Goal: Find specific page/section: Find specific page/section

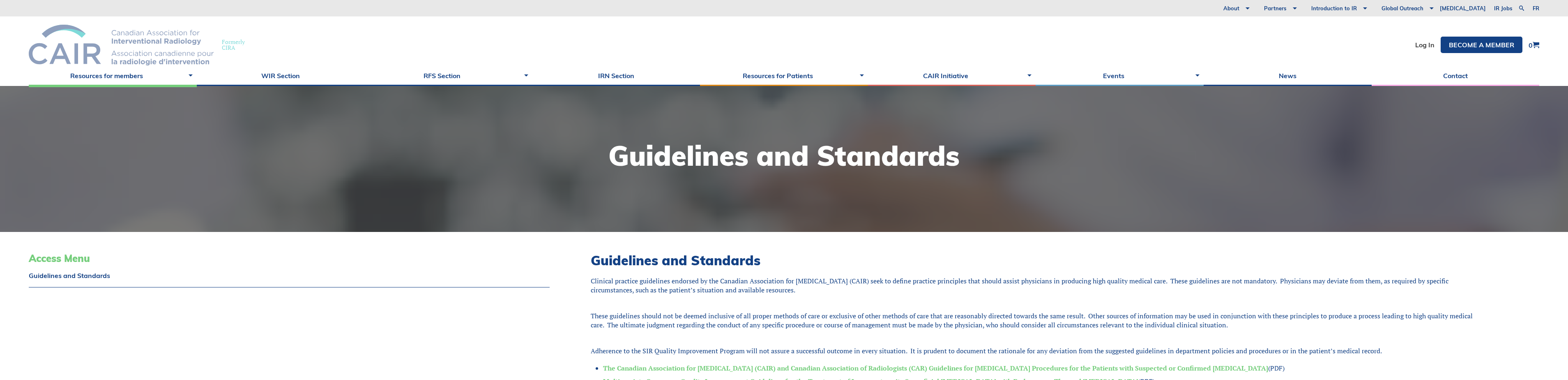
click at [126, 45] on img at bounding box center [121, 44] width 185 height 41
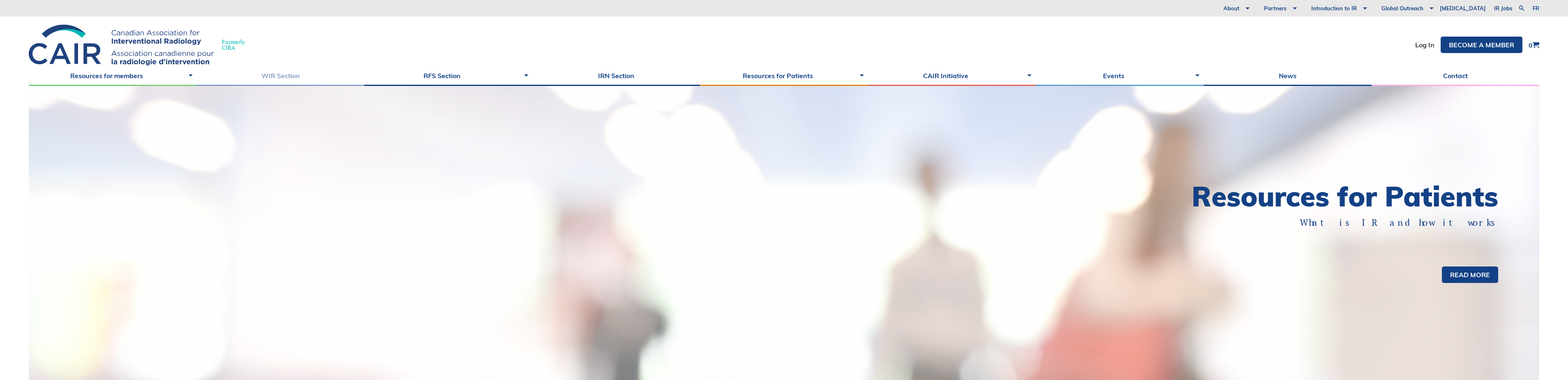
click at [290, 70] on link "WIR Section" at bounding box center [281, 76] width 168 height 21
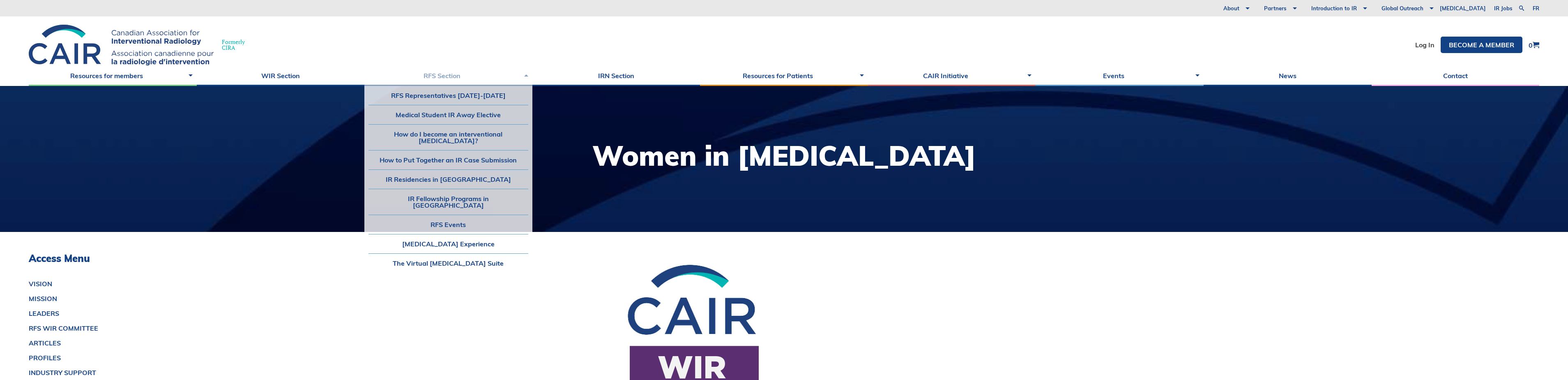
click at [432, 75] on link "RFS Section" at bounding box center [449, 76] width 168 height 21
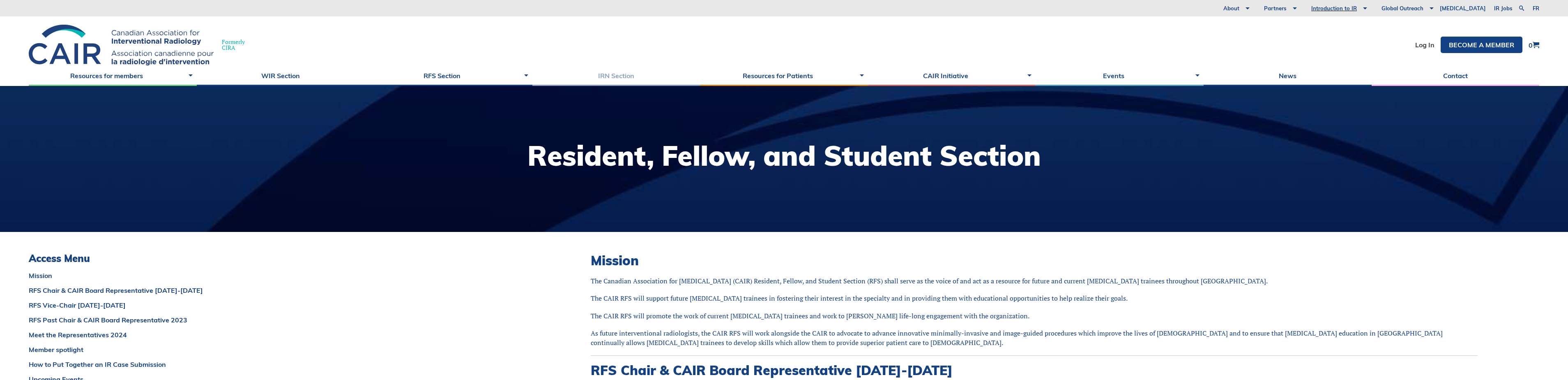
click at [612, 73] on link "IRN Section" at bounding box center [617, 76] width 168 height 21
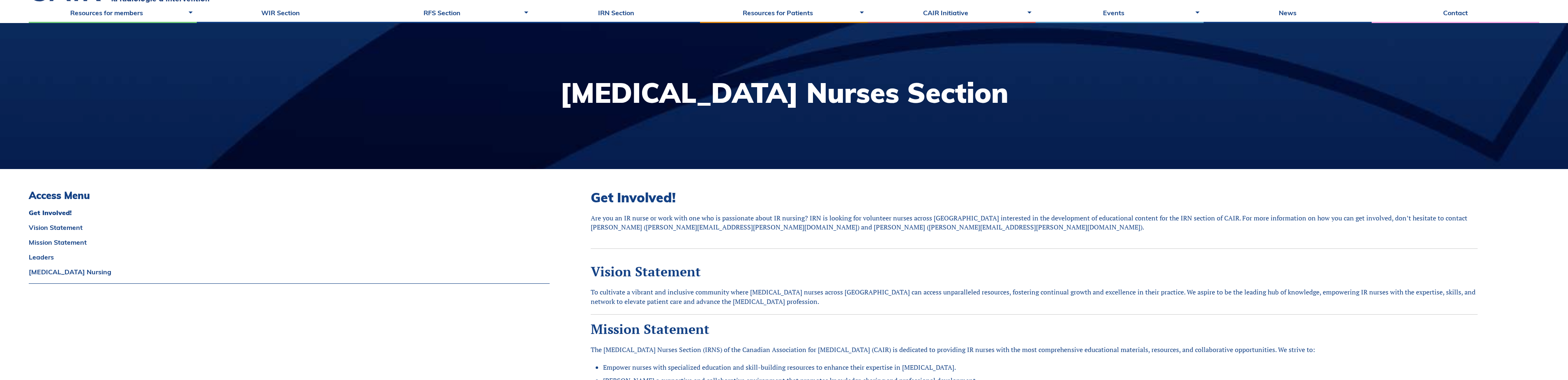
scroll to position [82, 0]
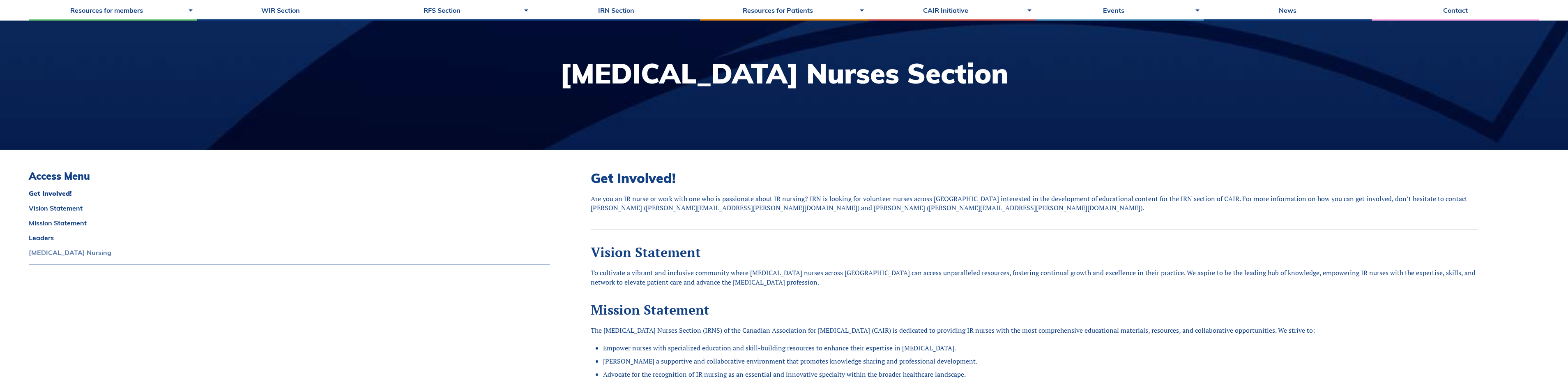
click at [47, 252] on link "Interventional Radiology Nursing" at bounding box center [289, 252] width 521 height 7
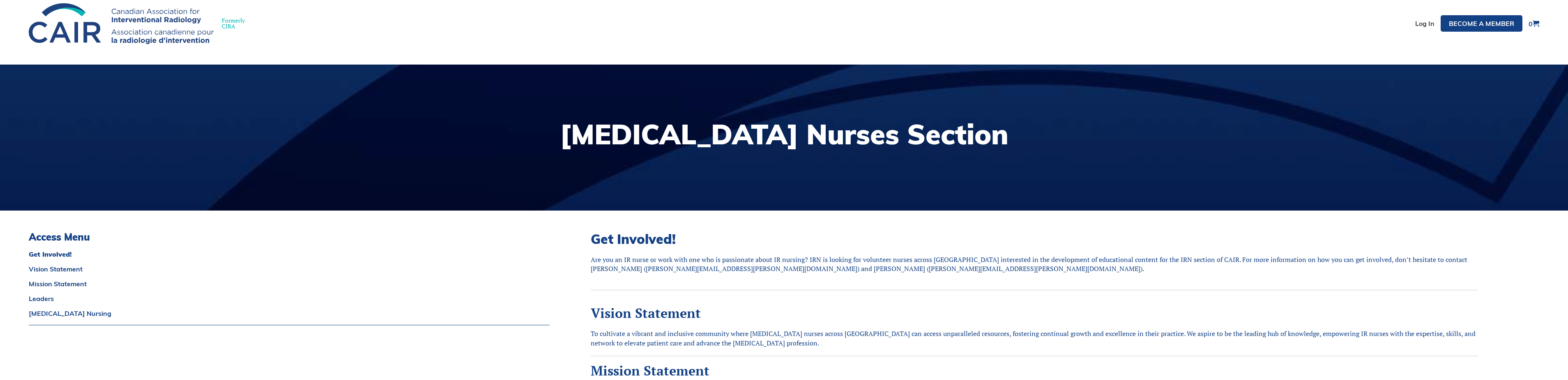
scroll to position [0, 0]
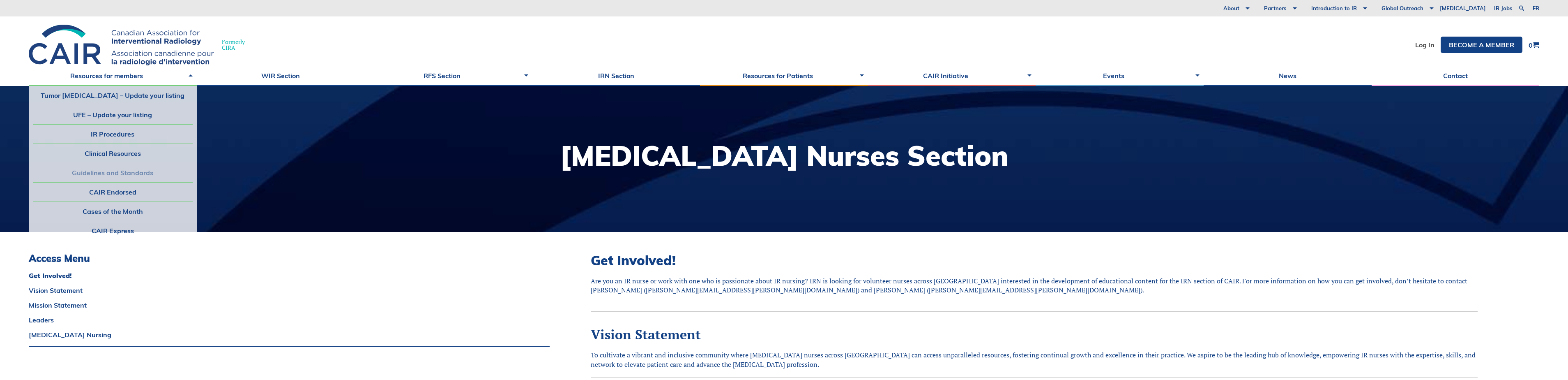
click at [145, 169] on link "Guidelines and Standards" at bounding box center [113, 172] width 160 height 19
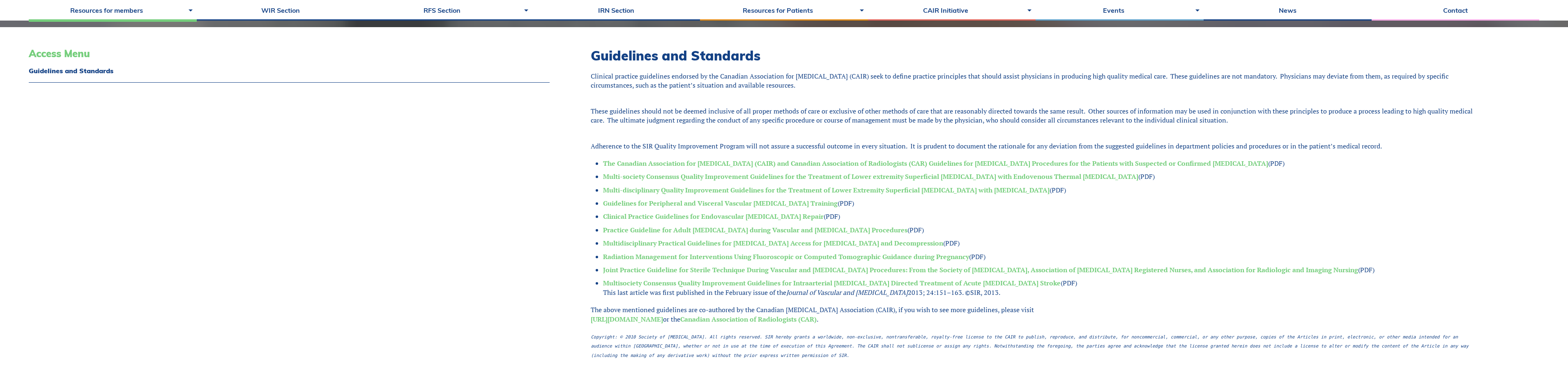
scroll to position [205, 0]
